Goal: Task Accomplishment & Management: Manage account settings

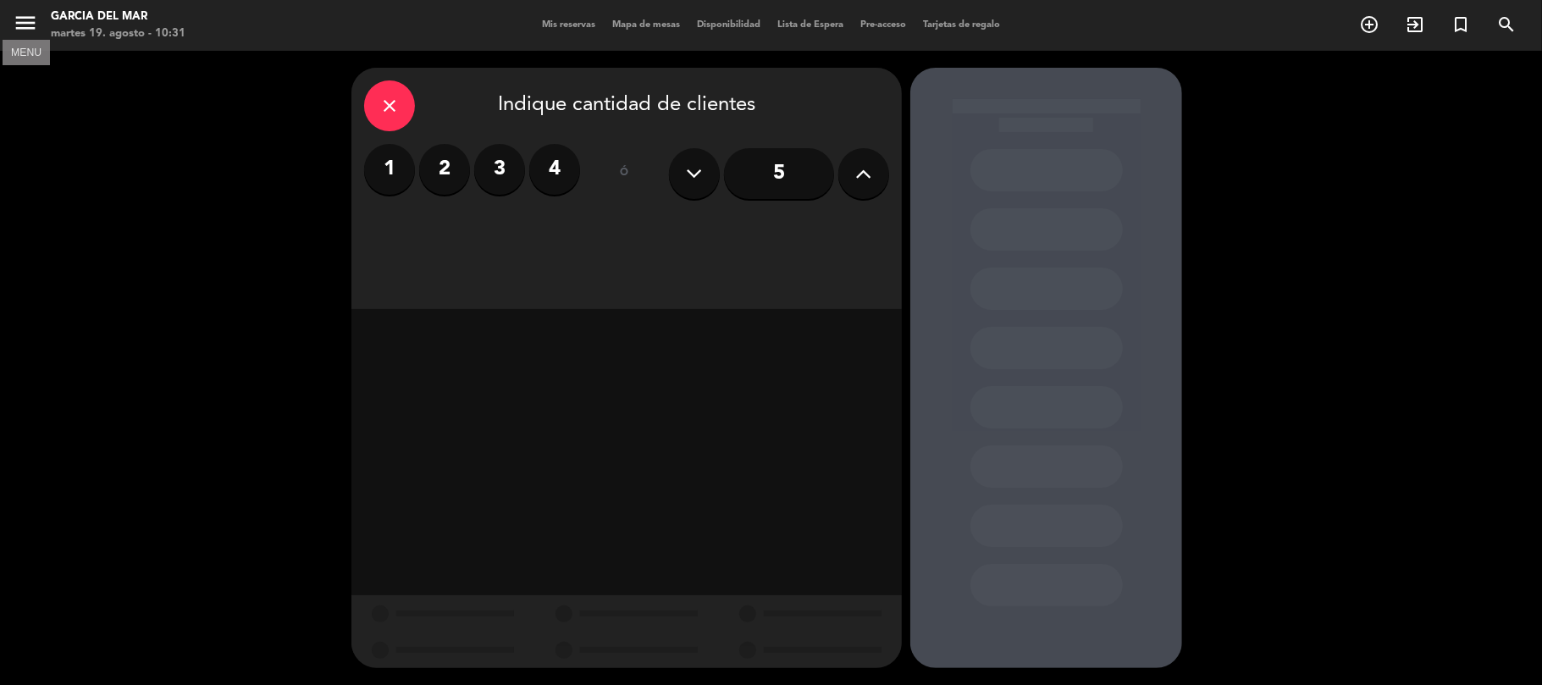
click at [15, 25] on icon "menu" at bounding box center [25, 22] width 25 height 25
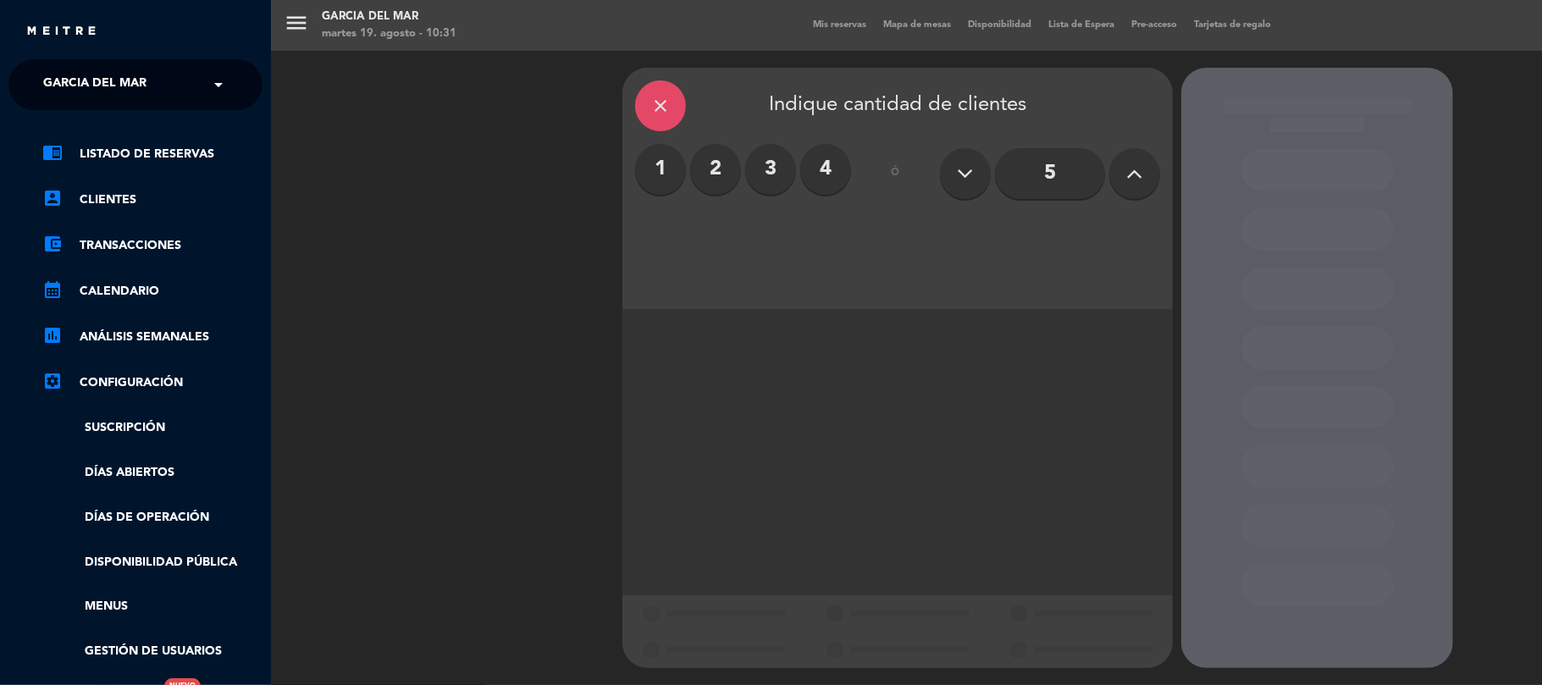
click at [150, 168] on ul "chrome_reader_mode Listado de Reservas account_box Clientes account_balance_wal…" at bounding box center [135, 425] width 254 height 562
click at [150, 161] on link "chrome_reader_mode Listado de Reservas" at bounding box center [152, 154] width 220 height 20
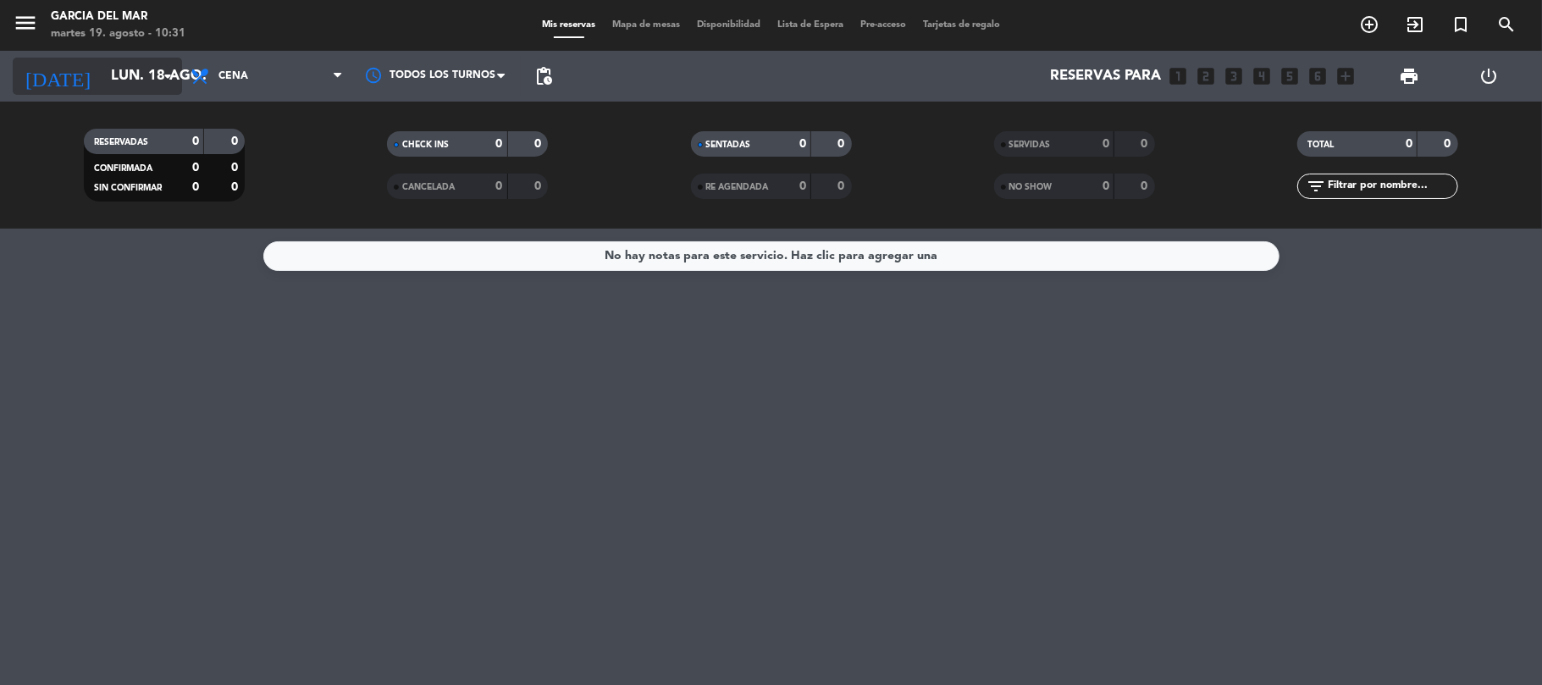
click at [124, 79] on input "lun. 18 ago." at bounding box center [193, 76] width 183 height 33
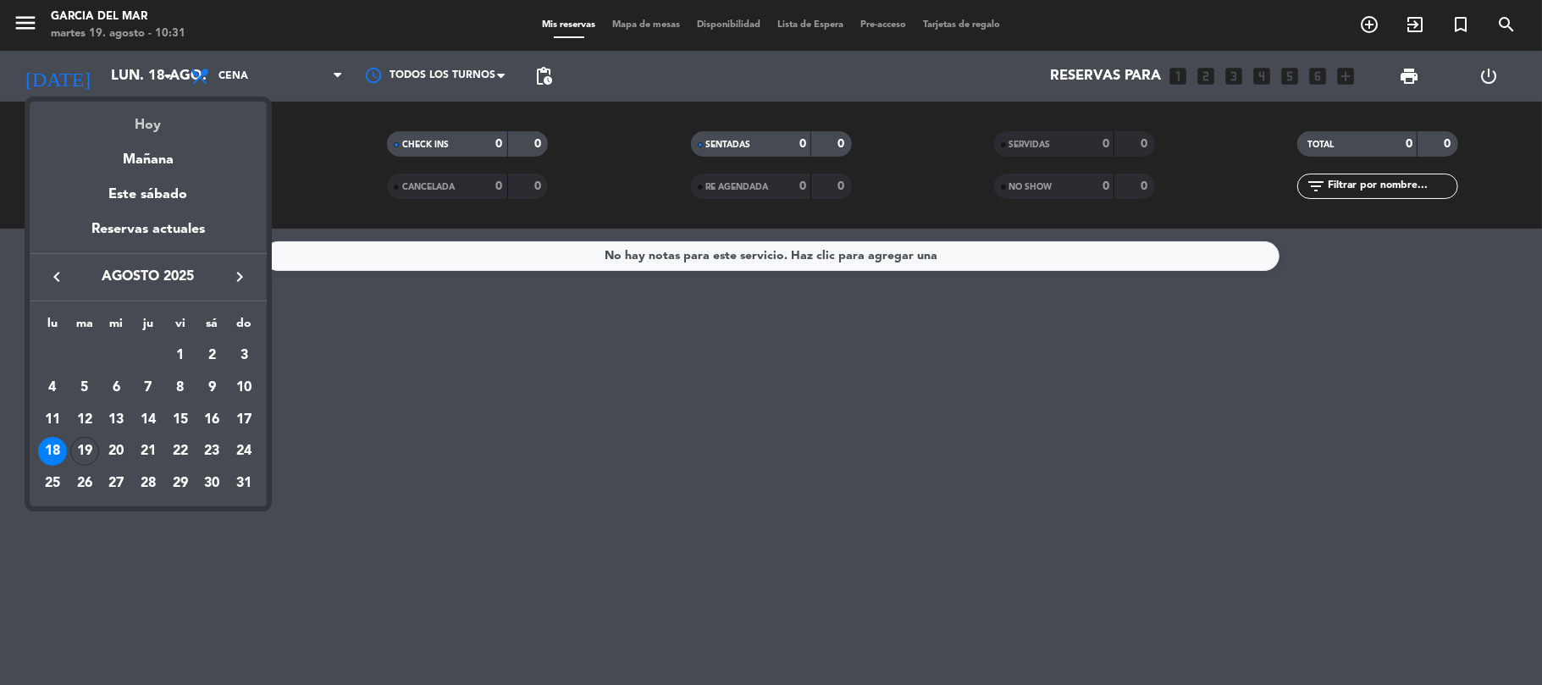
click at [130, 129] on div "Hoy" at bounding box center [148, 119] width 237 height 35
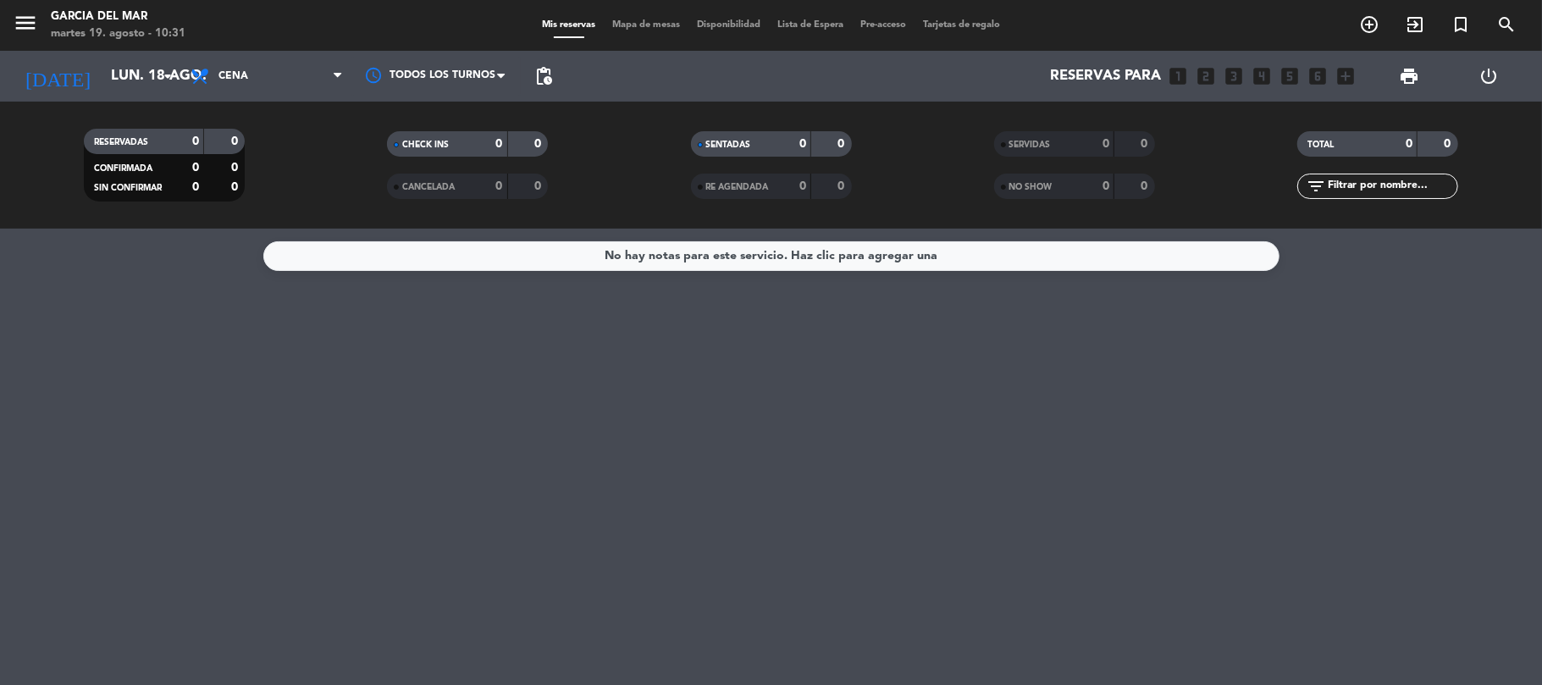
type input "[DATE]"
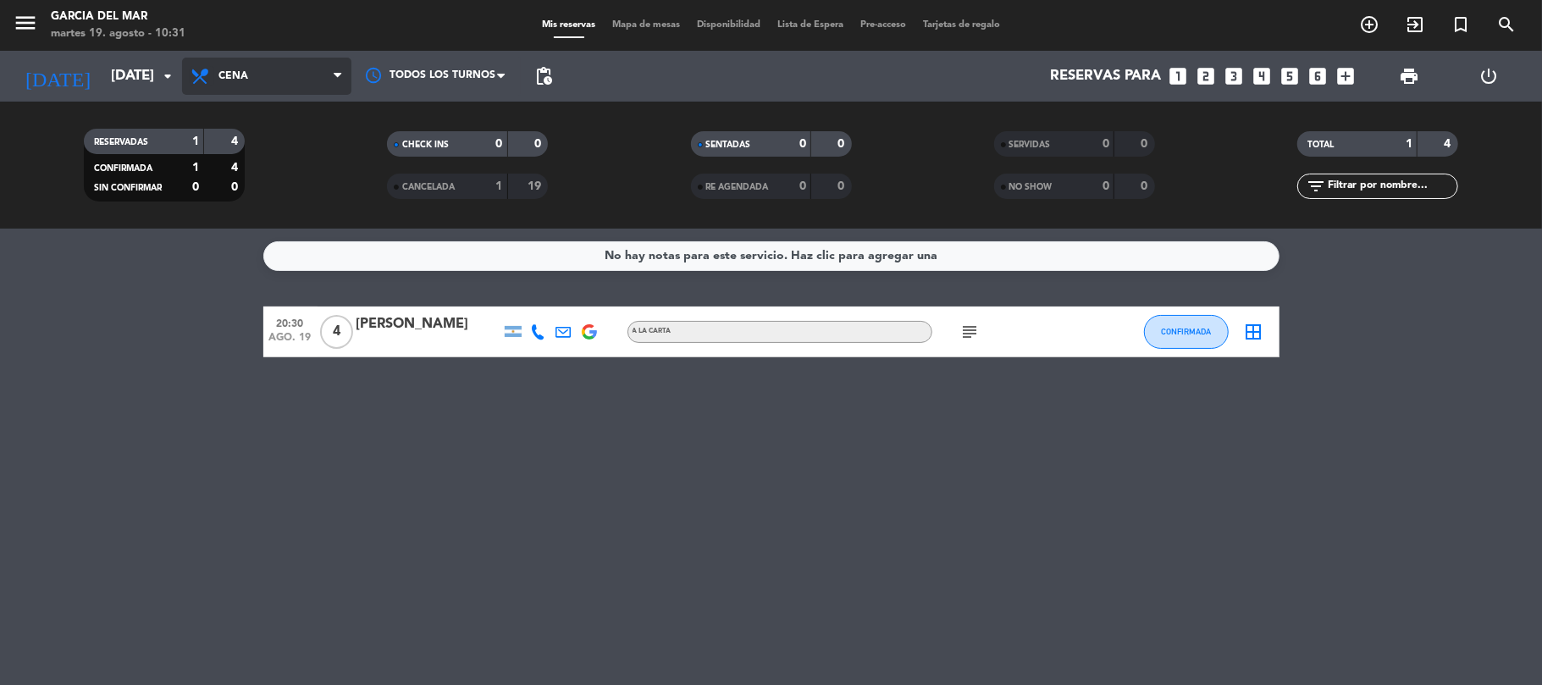
click at [212, 83] on icon at bounding box center [202, 76] width 25 height 20
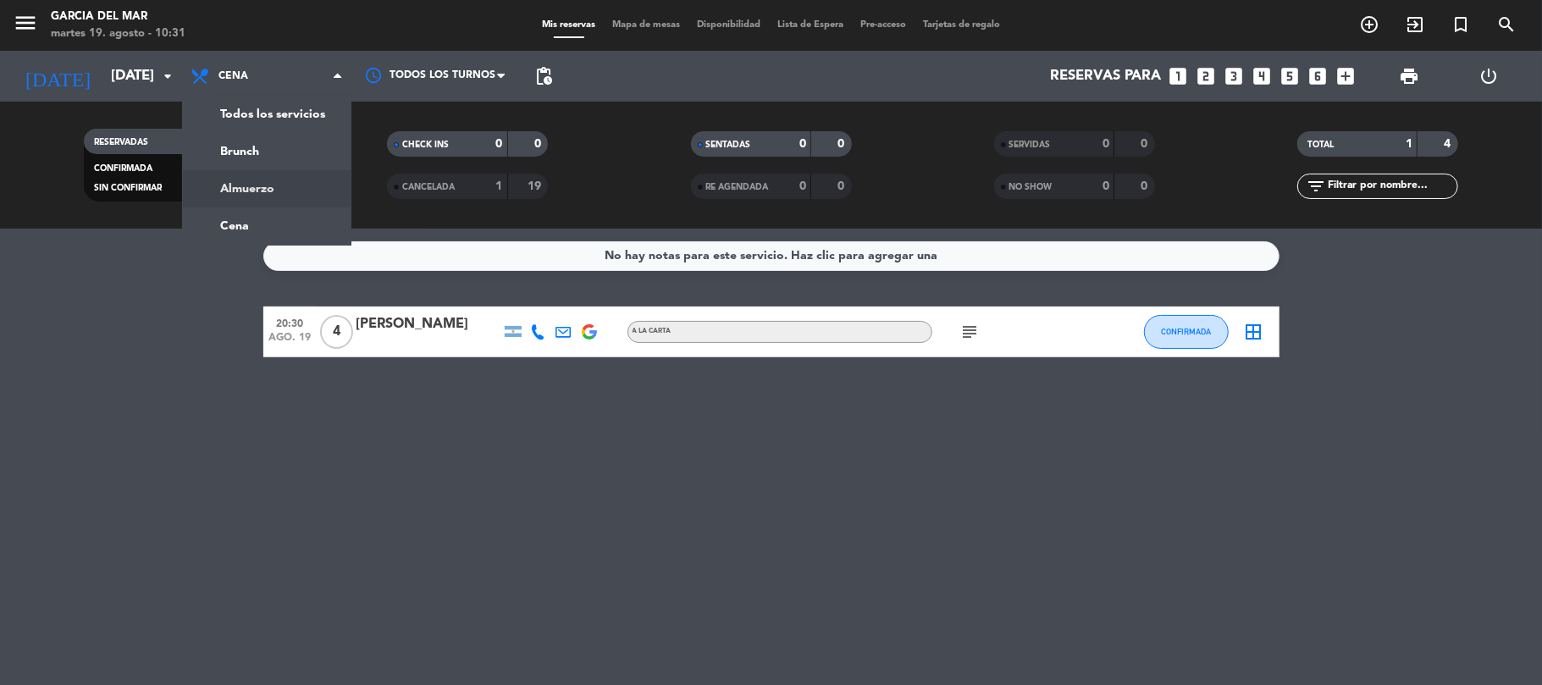
click at [259, 188] on div "menu [PERSON_NAME] del [PERSON_NAME][DATE] 19. agosto - 10:31 Mis reservas Mapa…" at bounding box center [771, 114] width 1542 height 229
